Goal: Find specific page/section: Find specific page/section

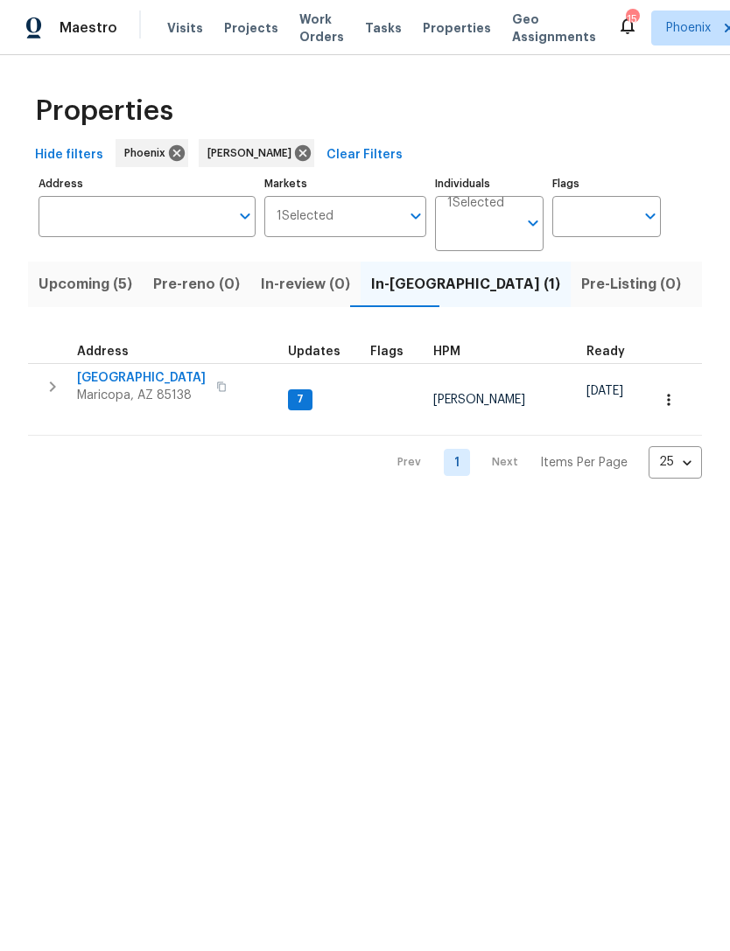
click at [204, 297] on span "Pre-reno (0)" at bounding box center [196, 284] width 87 height 25
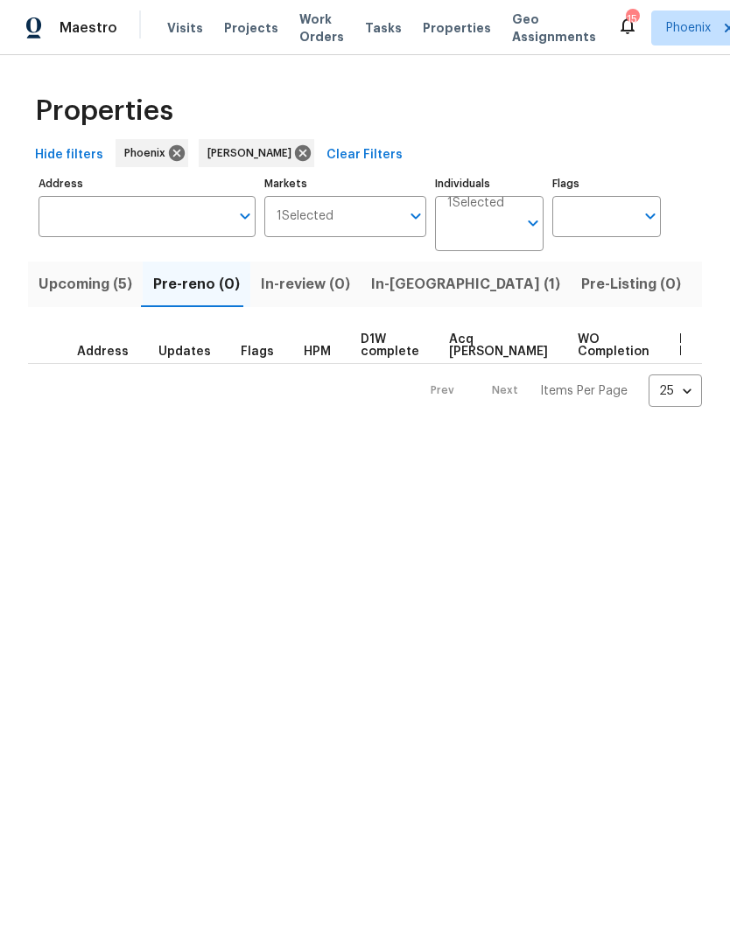
click at [109, 297] on span "Upcoming (5)" at bounding box center [86, 284] width 94 height 25
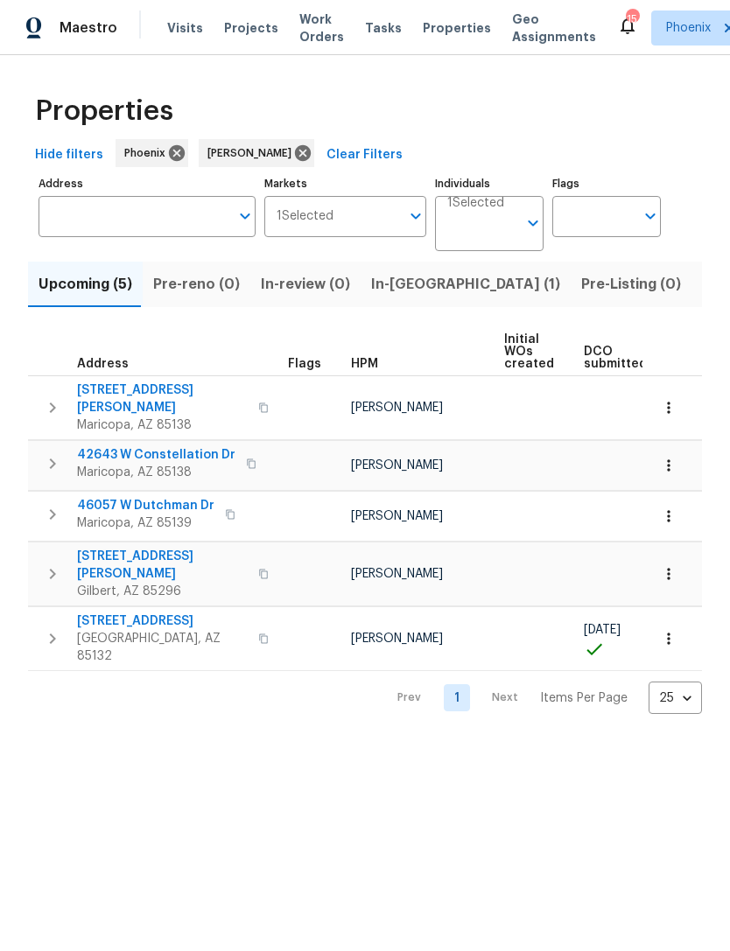
click at [136, 616] on span "[STREET_ADDRESS]" at bounding box center [162, 622] width 171 height 18
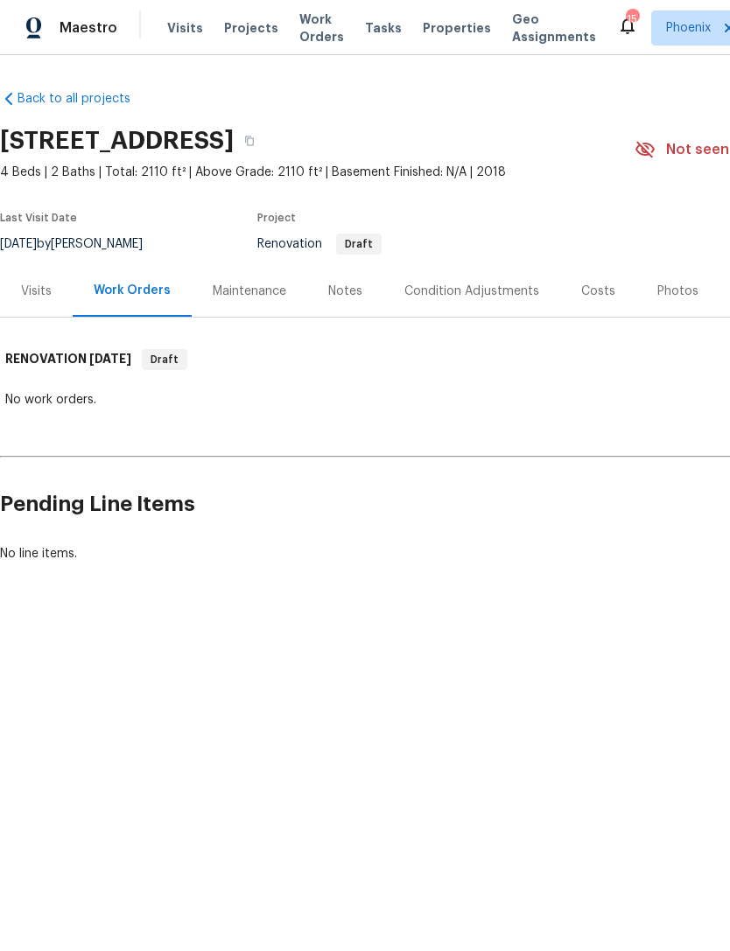
click at [462, 207] on section "11075 E Primrose Ct, Florence, AZ 85132 4 Beds | 2 Baths | Total: 2110 ft² | Ab…" at bounding box center [494, 191] width 989 height 147
copy h2 "11075 E Primrose Ct, Florence, AZ 85132"
click at [425, 1] on div "Maestro Visits Projects Work Orders Tasks Properties Geo Assignments 15 Phoenix…" at bounding box center [365, 27] width 730 height 55
